Goal: Transaction & Acquisition: Purchase product/service

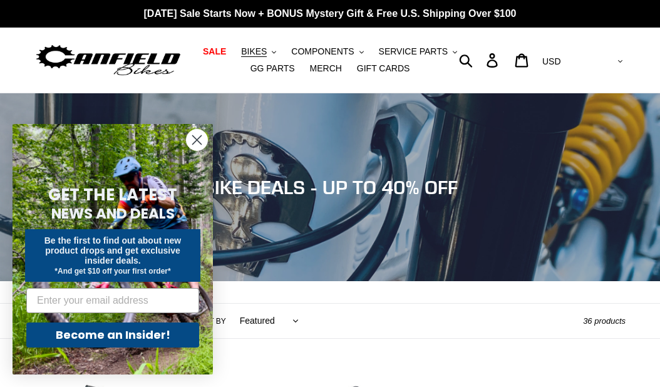
click at [204, 141] on circle "Close dialog" at bounding box center [197, 140] width 21 height 21
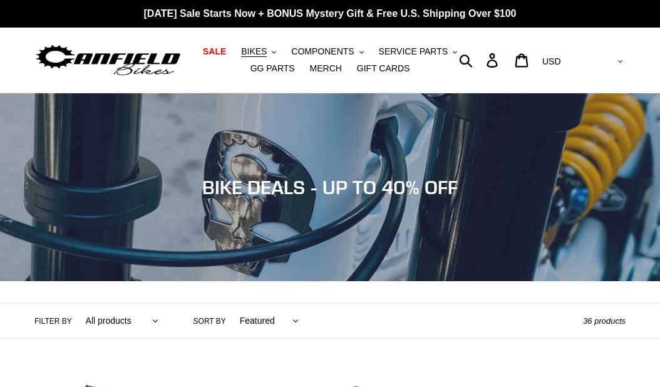
click at [332, 183] on span "Collection: BIKE DEALS - UP TO 40% OFF" at bounding box center [329, 187] width 255 height 23
click at [218, 55] on span "SALE" at bounding box center [214, 51] width 23 height 11
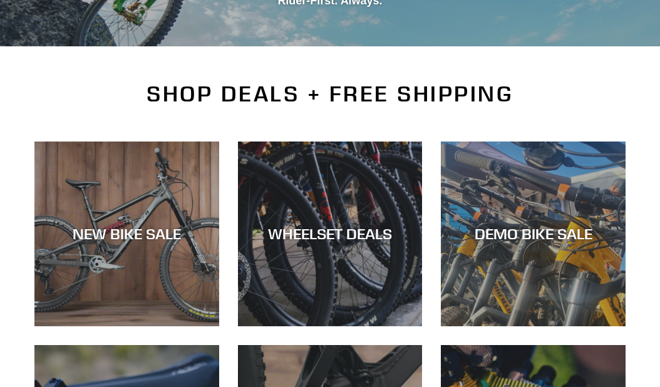
scroll to position [238, 0]
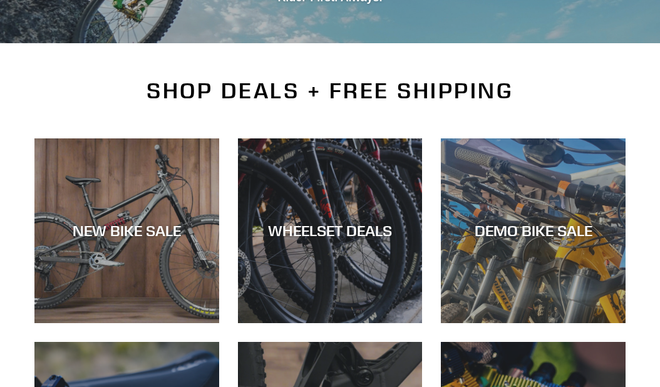
click at [104, 240] on div "NEW BIKE SALE" at bounding box center [126, 231] width 185 height 18
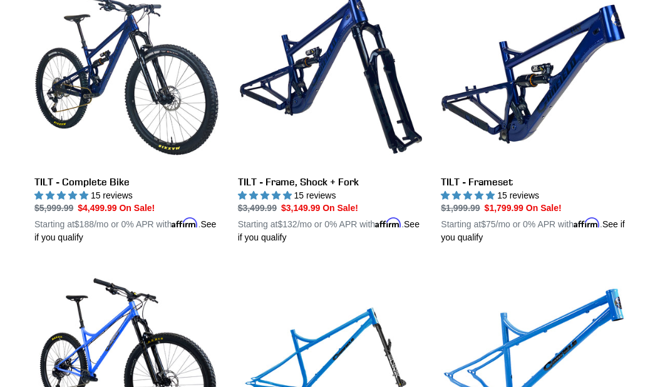
scroll to position [1541, 0]
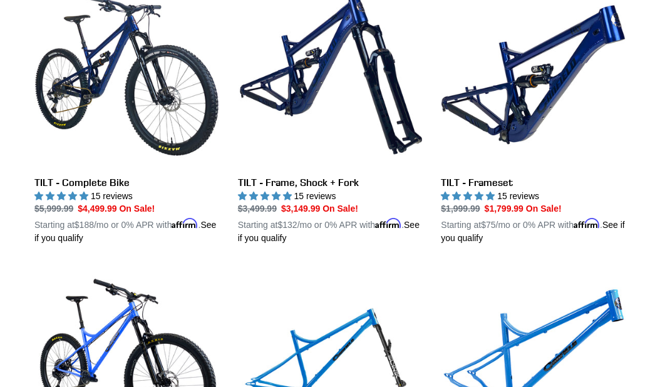
click at [313, 202] on link "TILT - Frame, Shock + Fork" at bounding box center [330, 113] width 185 height 262
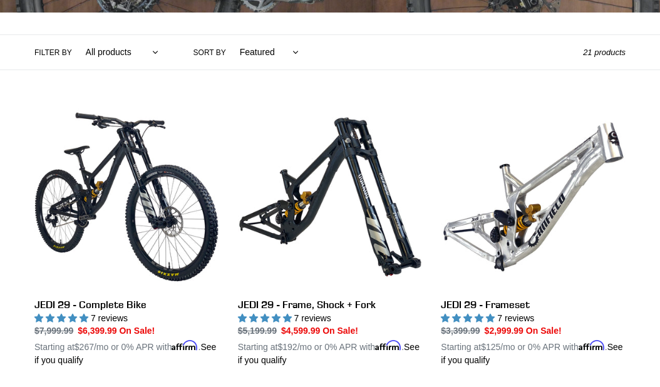
scroll to position [0, 0]
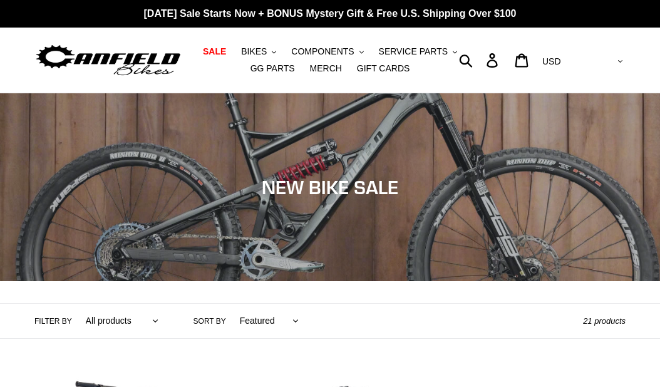
click at [263, 51] on span "BIKES" at bounding box center [254, 51] width 26 height 11
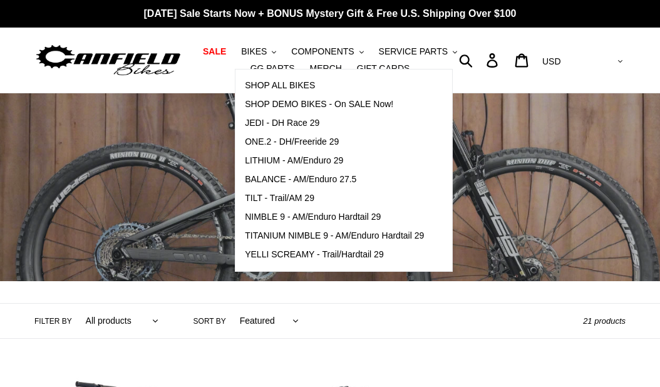
click at [301, 203] on span "TILT - Trail/AM 29" at bounding box center [279, 198] width 69 height 11
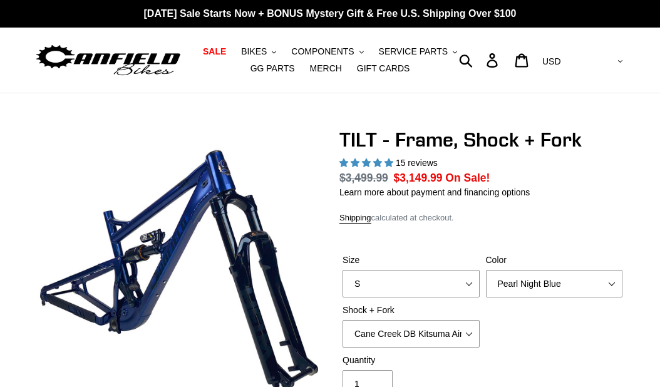
select select "highest-rating"
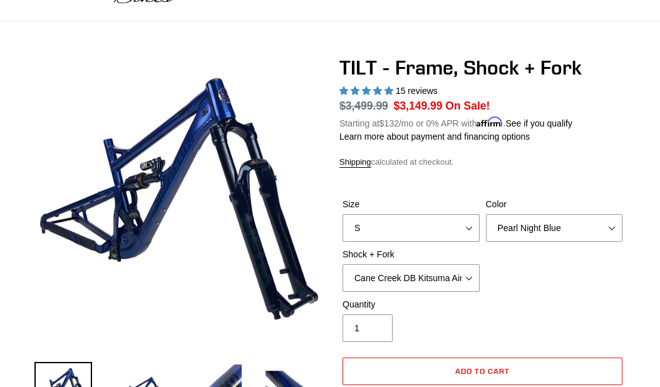
scroll to position [72, 0]
click at [416, 242] on select "S M L XL" at bounding box center [410, 228] width 137 height 28
select select "L"
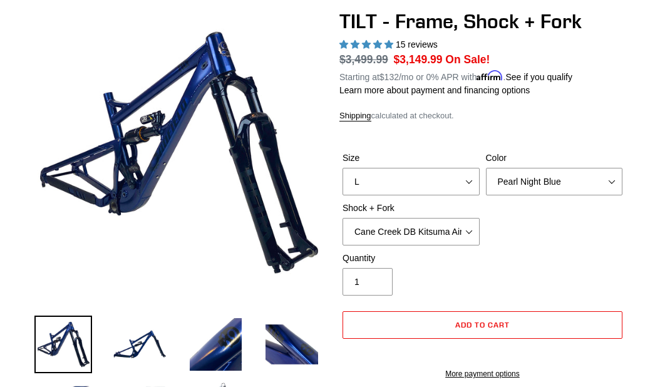
click at [556, 195] on select "Pearl Night Blue" at bounding box center [554, 182] width 137 height 28
click at [445, 245] on select "Cane Creek DB Kitsuma Air + Helm MKII 140mm Cane Creek DB Kitsuma Air + Fox 36 …" at bounding box center [410, 232] width 137 height 28
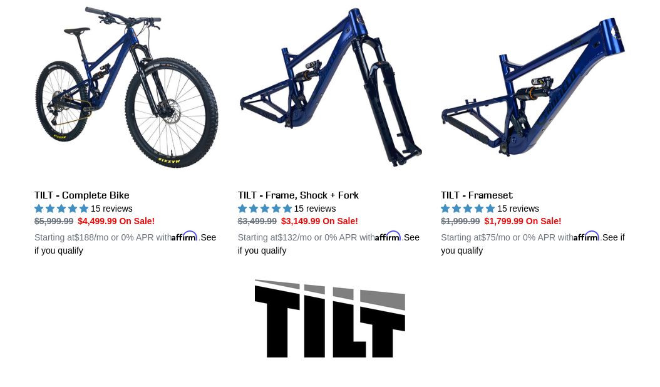
scroll to position [377, 0]
